Goal: Task Accomplishment & Management: Complete application form

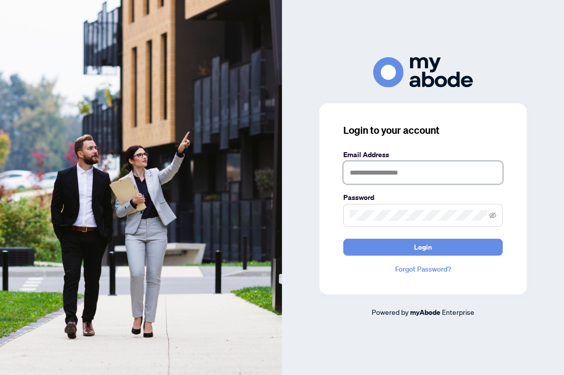
click at [363, 177] on input "text" at bounding box center [422, 172] width 159 height 23
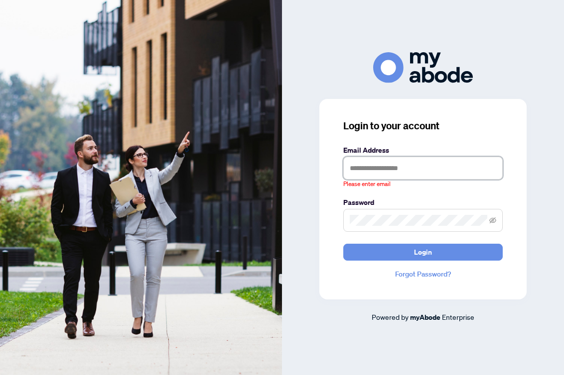
type input "**********"
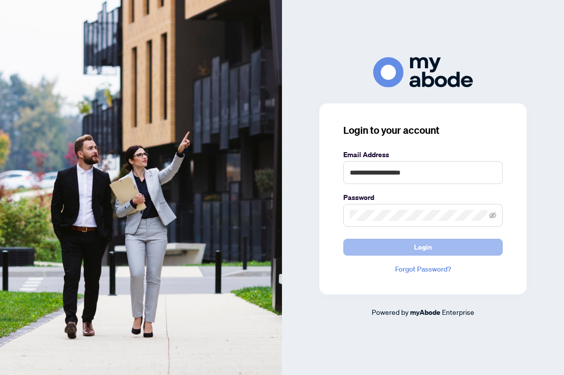
click at [416, 254] on span "Login" at bounding box center [423, 247] width 18 height 16
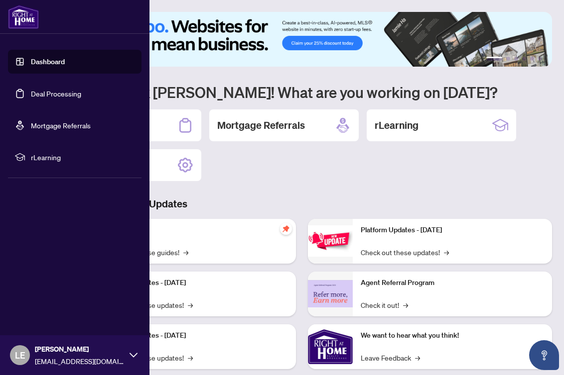
click at [31, 90] on link "Deal Processing" at bounding box center [56, 93] width 50 height 9
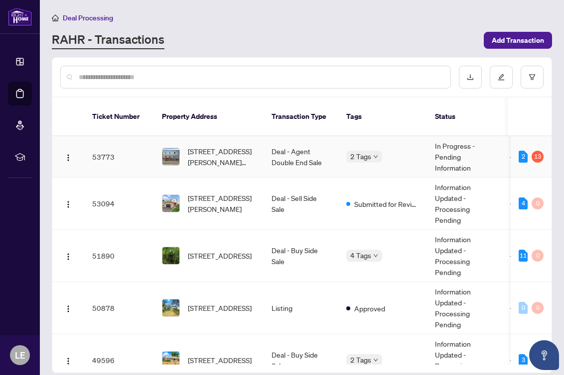
click at [455, 152] on td "In Progress - Pending Information" at bounding box center [464, 156] width 75 height 41
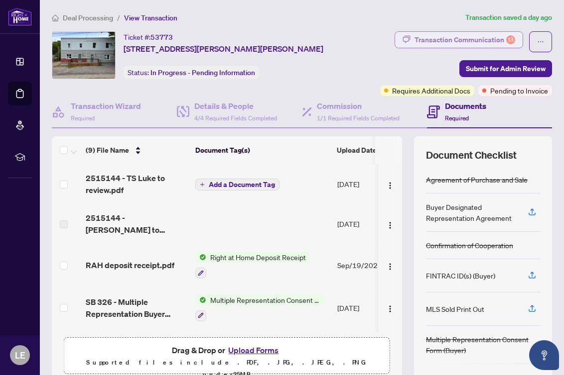
click at [501, 34] on div "Transaction Communication 13" at bounding box center [464, 40] width 101 height 16
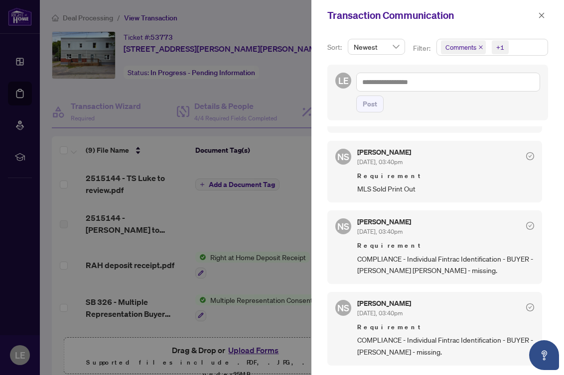
scroll to position [763, 0]
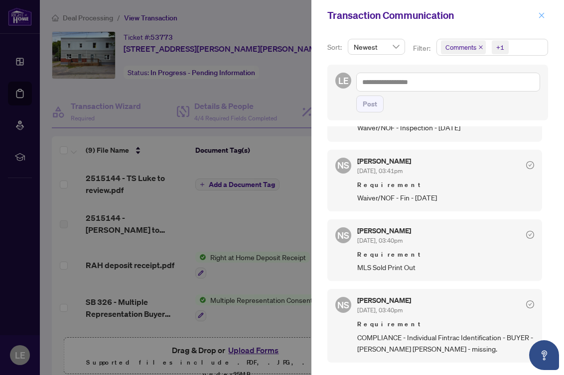
click at [539, 15] on icon "close" at bounding box center [541, 15] width 7 height 7
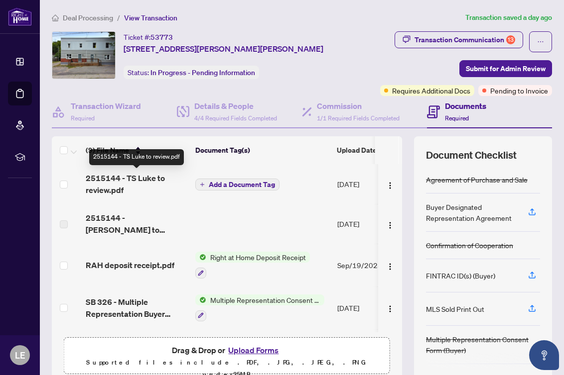
click at [135, 178] on span "2515144 - TS Luke to review.pdf" at bounding box center [137, 184] width 102 height 24
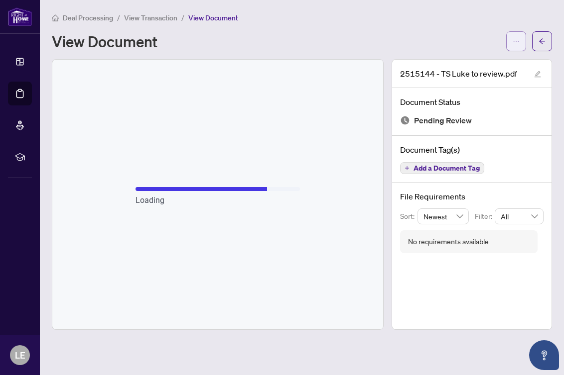
click at [514, 43] on icon "ellipsis" at bounding box center [515, 41] width 7 height 7
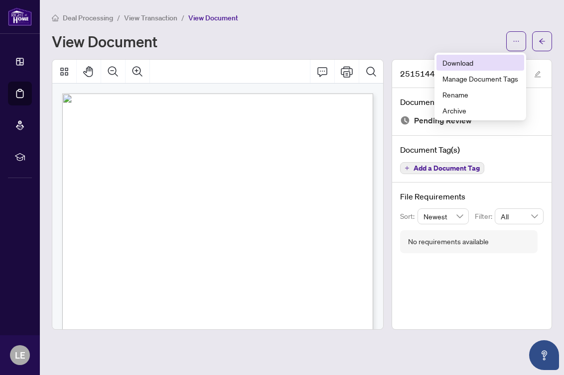
click at [445, 62] on span "Download" at bounding box center [480, 62] width 76 height 11
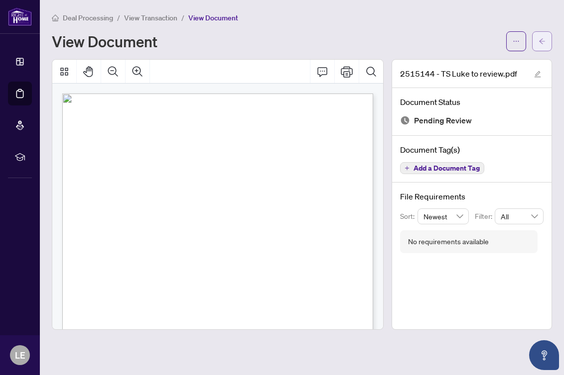
click at [537, 40] on button "button" at bounding box center [542, 41] width 20 height 20
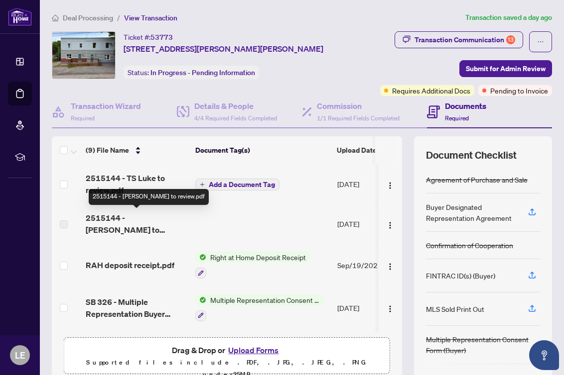
click at [135, 217] on span "2515144 - [PERSON_NAME] to review.pdf" at bounding box center [137, 224] width 102 height 24
click at [260, 215] on td at bounding box center [262, 224] width 142 height 40
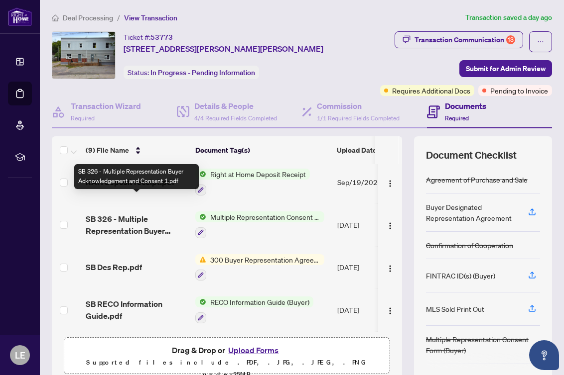
scroll to position [160, 0]
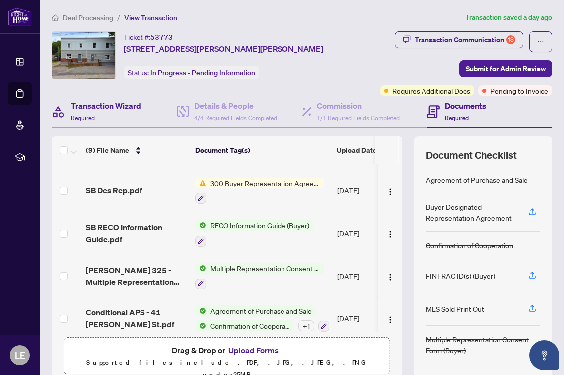
click at [117, 97] on div "Transaction Wizard Required" at bounding box center [114, 112] width 125 height 32
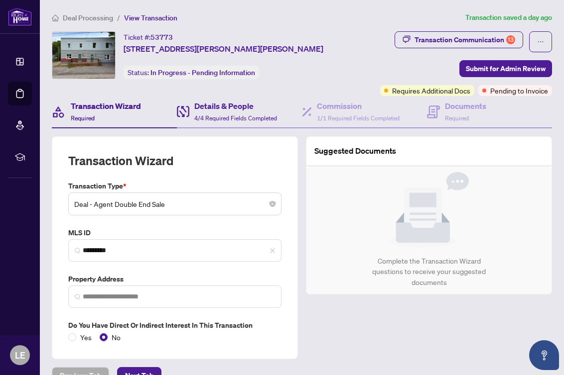
type input "**********"
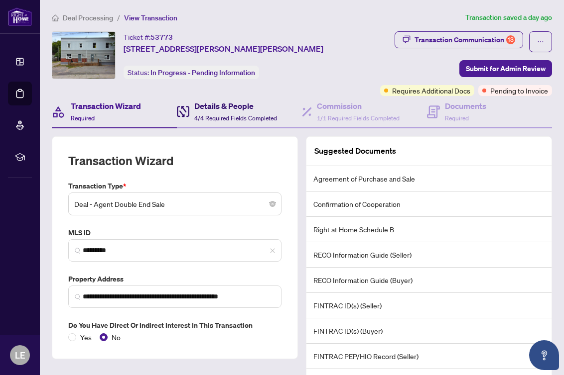
click at [223, 106] on h4 "Details & People" at bounding box center [235, 106] width 83 height 12
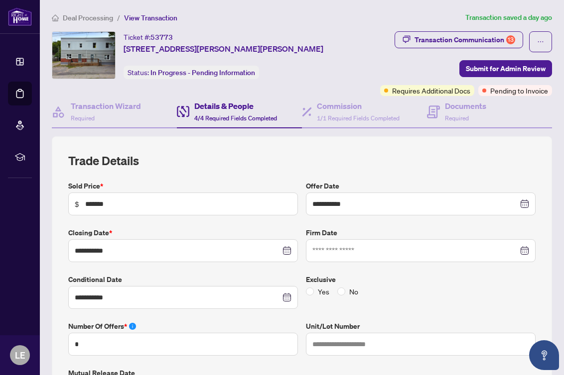
type input "**********"
click at [340, 116] on span "1/1 Required Fields Completed" at bounding box center [358, 118] width 83 height 7
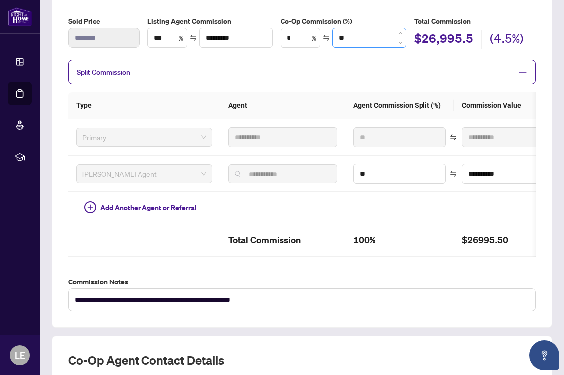
scroll to position [165, 0]
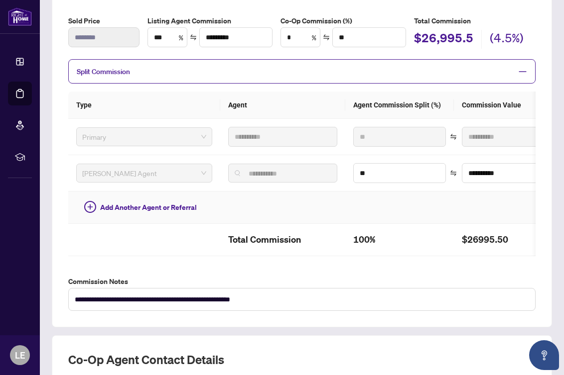
click at [372, 216] on td at bounding box center [399, 208] width 109 height 32
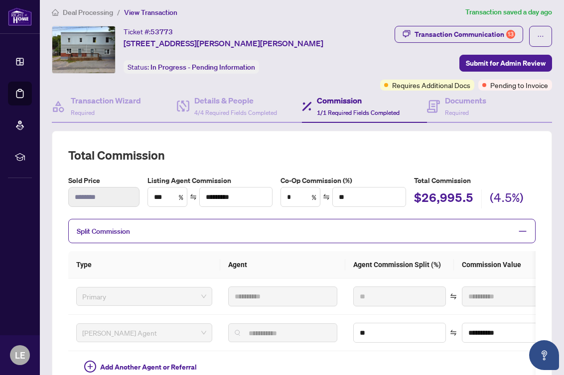
scroll to position [0, 0]
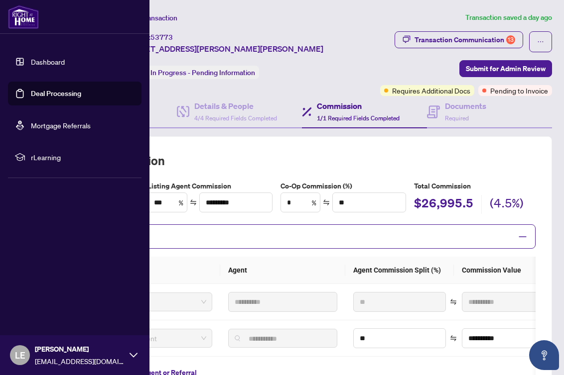
click at [31, 97] on link "Deal Processing" at bounding box center [56, 93] width 50 height 9
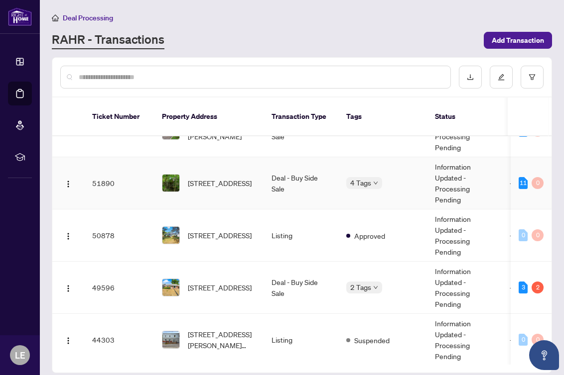
scroll to position [114, 0]
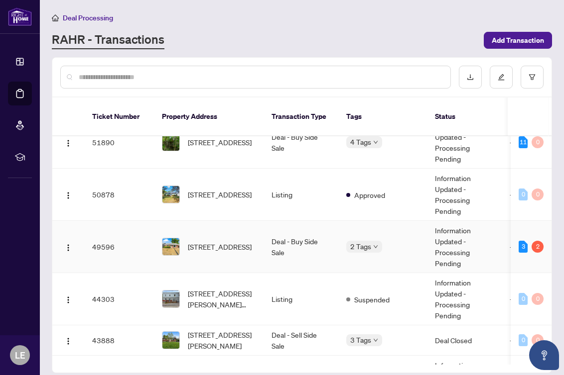
click at [308, 241] on td "Deal - Buy Side Sale" at bounding box center [300, 247] width 75 height 52
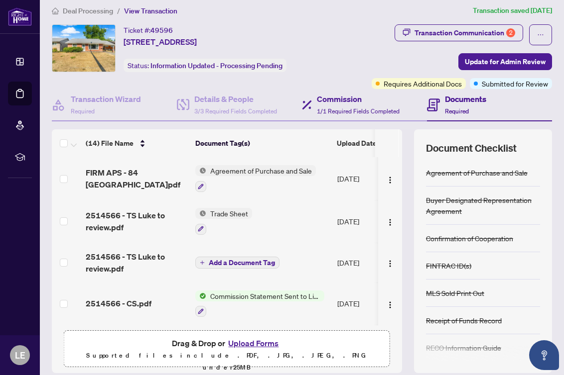
scroll to position [9, 0]
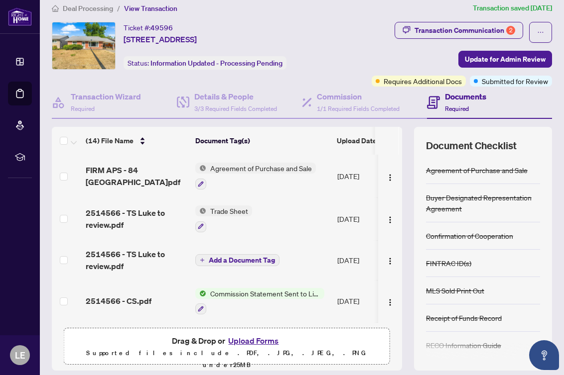
click at [436, 21] on div "Deal Processing / View Transaction Transaction saved [DATE] Ticket #: 49596 [ST…" at bounding box center [302, 198] width 508 height 393
click at [432, 28] on div "Transaction Communication 2" at bounding box center [464, 30] width 101 height 16
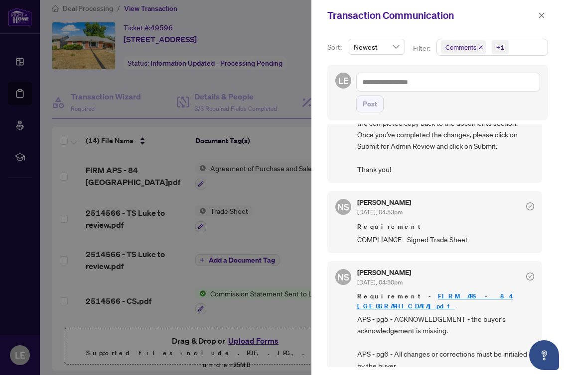
scroll to position [0, 0]
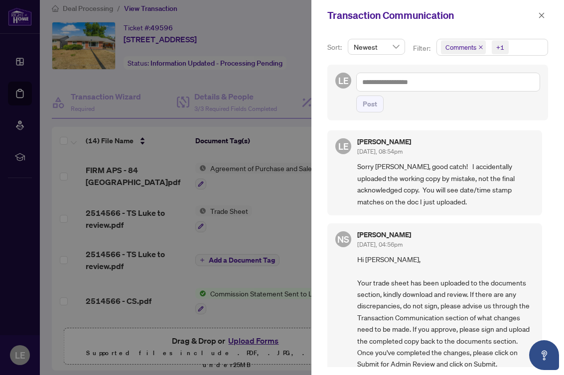
click at [263, 188] on div at bounding box center [282, 187] width 564 height 375
click at [272, 204] on div at bounding box center [282, 187] width 564 height 375
click at [540, 14] on icon "close" at bounding box center [541, 14] width 5 height 5
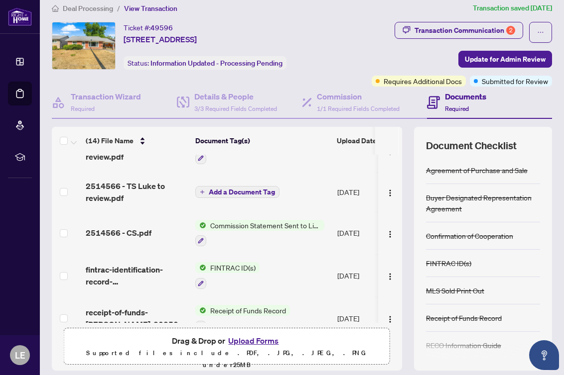
scroll to position [70, 0]
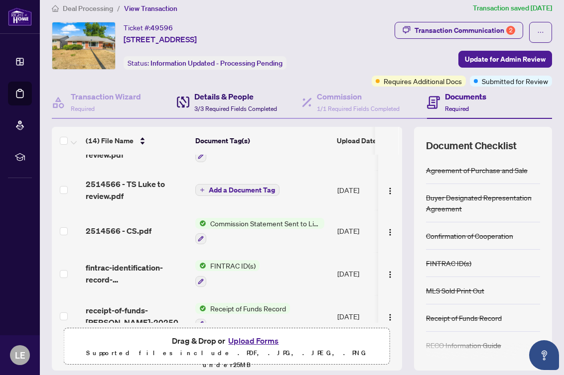
click at [226, 97] on h4 "Details & People" at bounding box center [235, 97] width 83 height 12
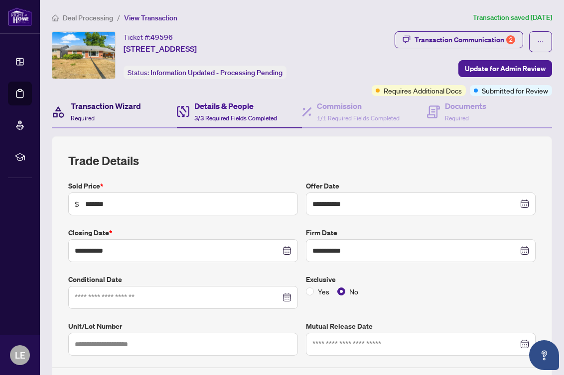
click at [122, 115] on div "Transaction Wizard Required" at bounding box center [106, 111] width 70 height 23
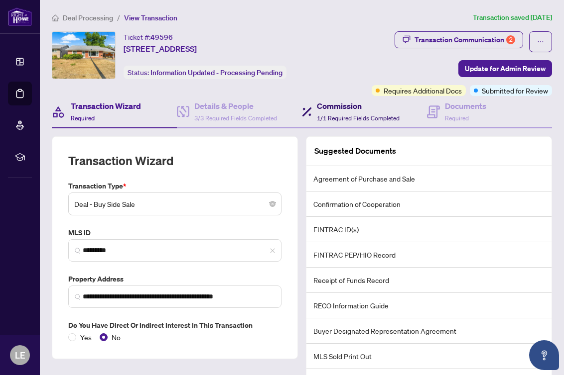
click at [331, 106] on h4 "Commission" at bounding box center [358, 106] width 83 height 12
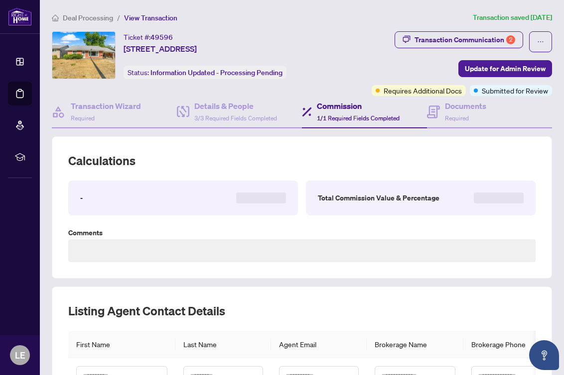
type textarea "**********"
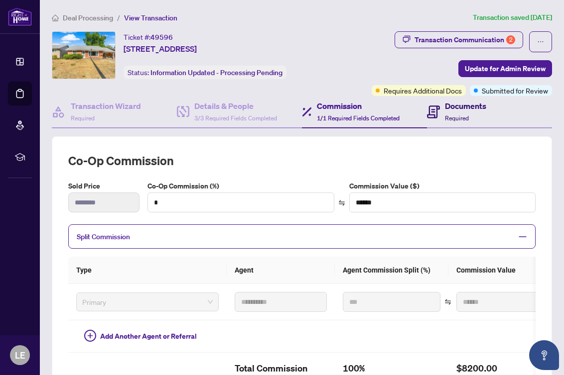
click at [449, 120] on span "Required" at bounding box center [457, 118] width 24 height 7
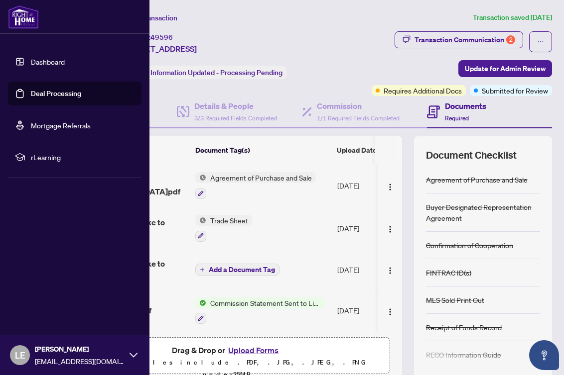
click at [31, 89] on link "Deal Processing" at bounding box center [56, 93] width 50 height 9
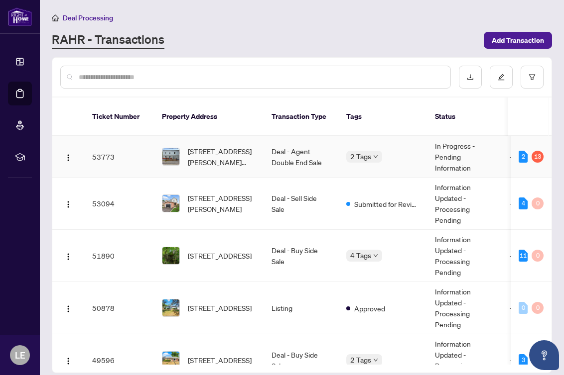
click at [222, 165] on td "[STREET_ADDRESS][PERSON_NAME][PERSON_NAME]" at bounding box center [209, 156] width 110 height 41
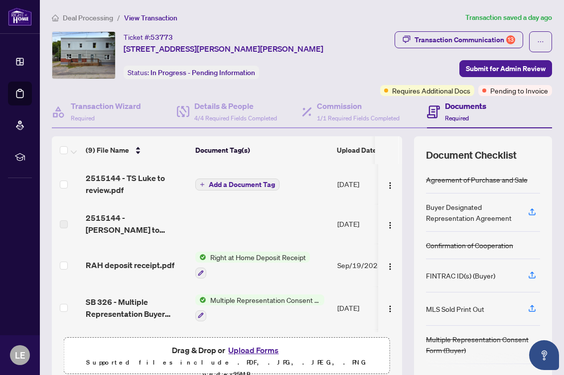
click at [356, 57] on div "Transaction Communication 13 Submit for Admin Review Requires Additional Docs P…" at bounding box center [452, 63] width 198 height 65
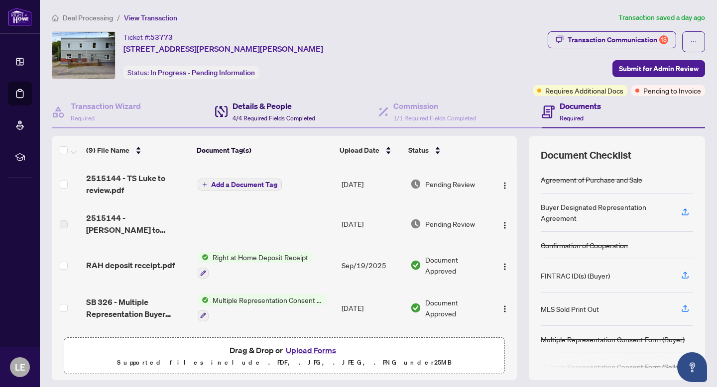
click at [263, 119] on span "4/4 Required Fields Completed" at bounding box center [274, 118] width 83 height 7
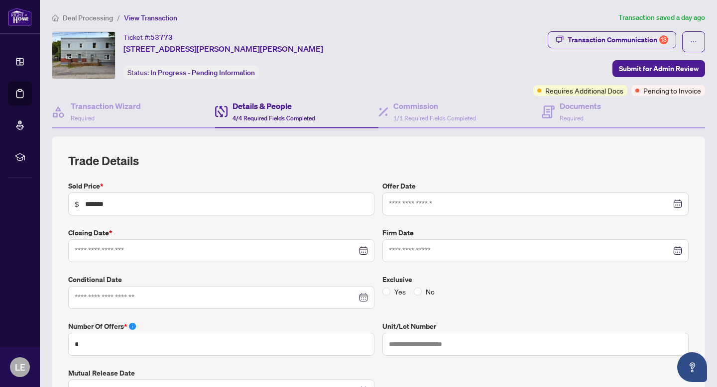
type input "**********"
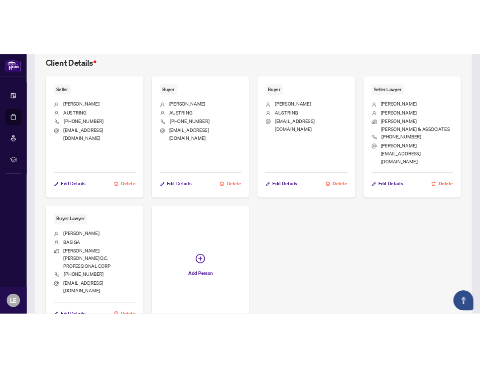
scroll to position [641, 0]
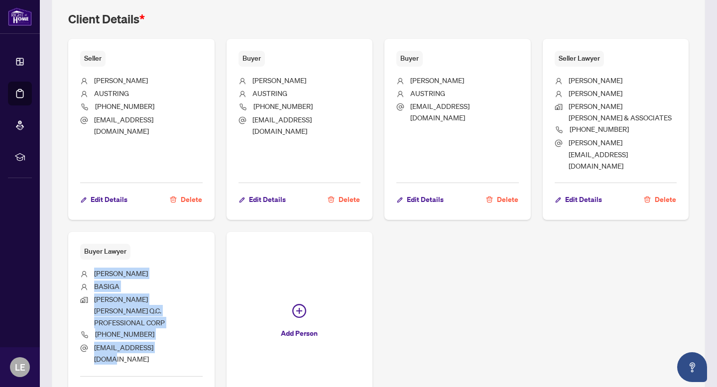
drag, startPoint x: 174, startPoint y: 317, endPoint x: 90, endPoint y: 255, distance: 104.7
click at [90, 260] on ul "[PERSON_NAME] [PERSON_NAME] [PERSON_NAME] Q.C. PROFESSIONAL CORP [PHONE_NUMBER]…" at bounding box center [141, 315] width 122 height 110
copy ul "[PERSON_NAME] [PERSON_NAME] [PERSON_NAME] Q.C. PROFESSIONAL CORP [PHONE_NUMBER]…"
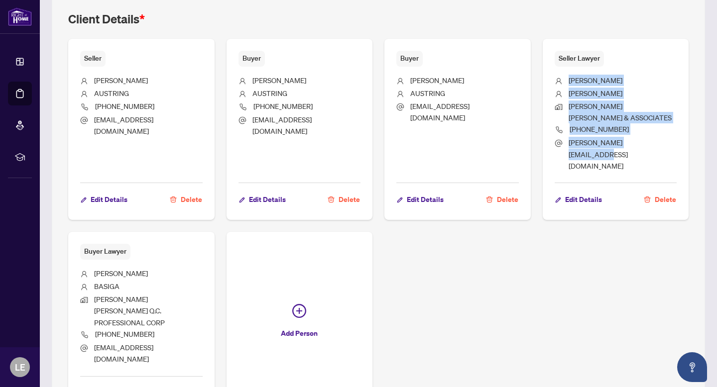
drag, startPoint x: 661, startPoint y: 144, endPoint x: 570, endPoint y: 79, distance: 112.0
click at [563, 79] on ul "[PERSON_NAME] [PERSON_NAME] [PERSON_NAME] & ASSOCIATES [PHONE_NUMBER] [PERSON_N…" at bounding box center [616, 122] width 122 height 110
copy ul "[PERSON_NAME] [PERSON_NAME] [PERSON_NAME] & ASSOCIATES [PHONE_NUMBER] [PERSON_N…"
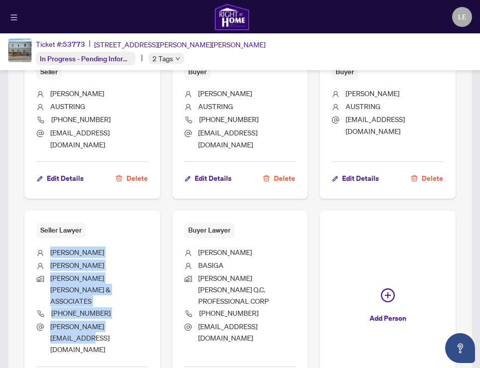
scroll to position [654, 0]
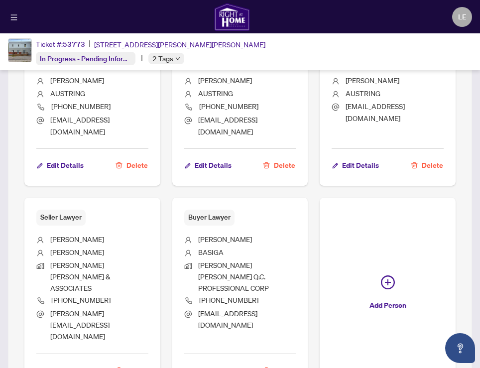
click at [272, 188] on div "Seller [PERSON_NAME] [PHONE_NUMBER] [EMAIL_ADDRESS][DOMAIN_NAME] Edit Details D…" at bounding box center [239, 214] width 431 height 351
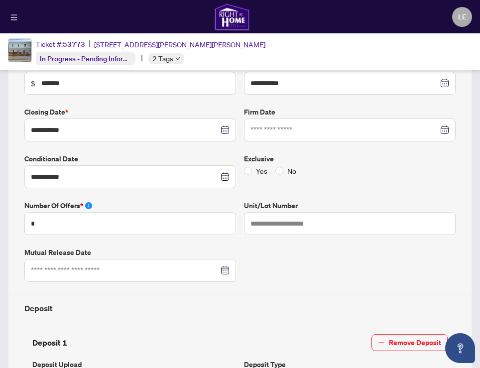
scroll to position [0, 0]
